Goal: Information Seeking & Learning: Find specific fact

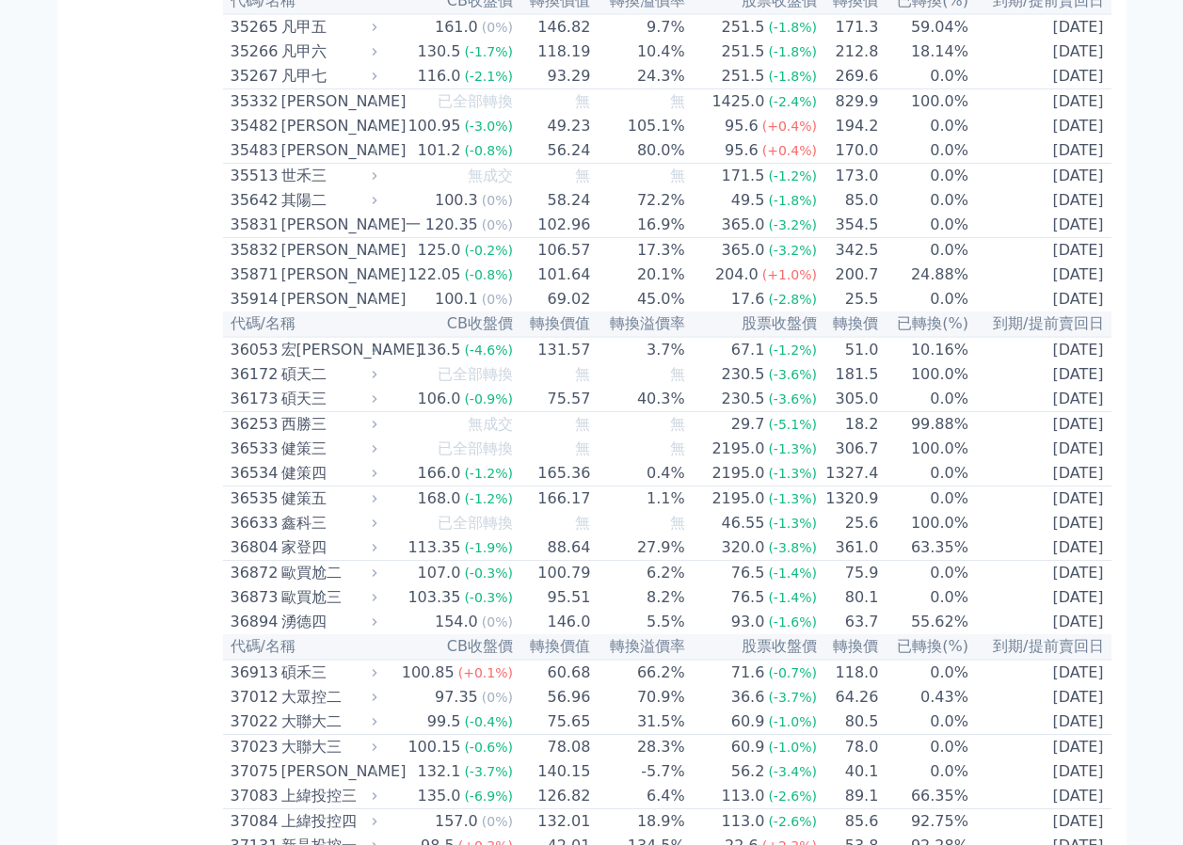
scroll to position [4057, 0]
